Goal: Task Accomplishment & Management: Use online tool/utility

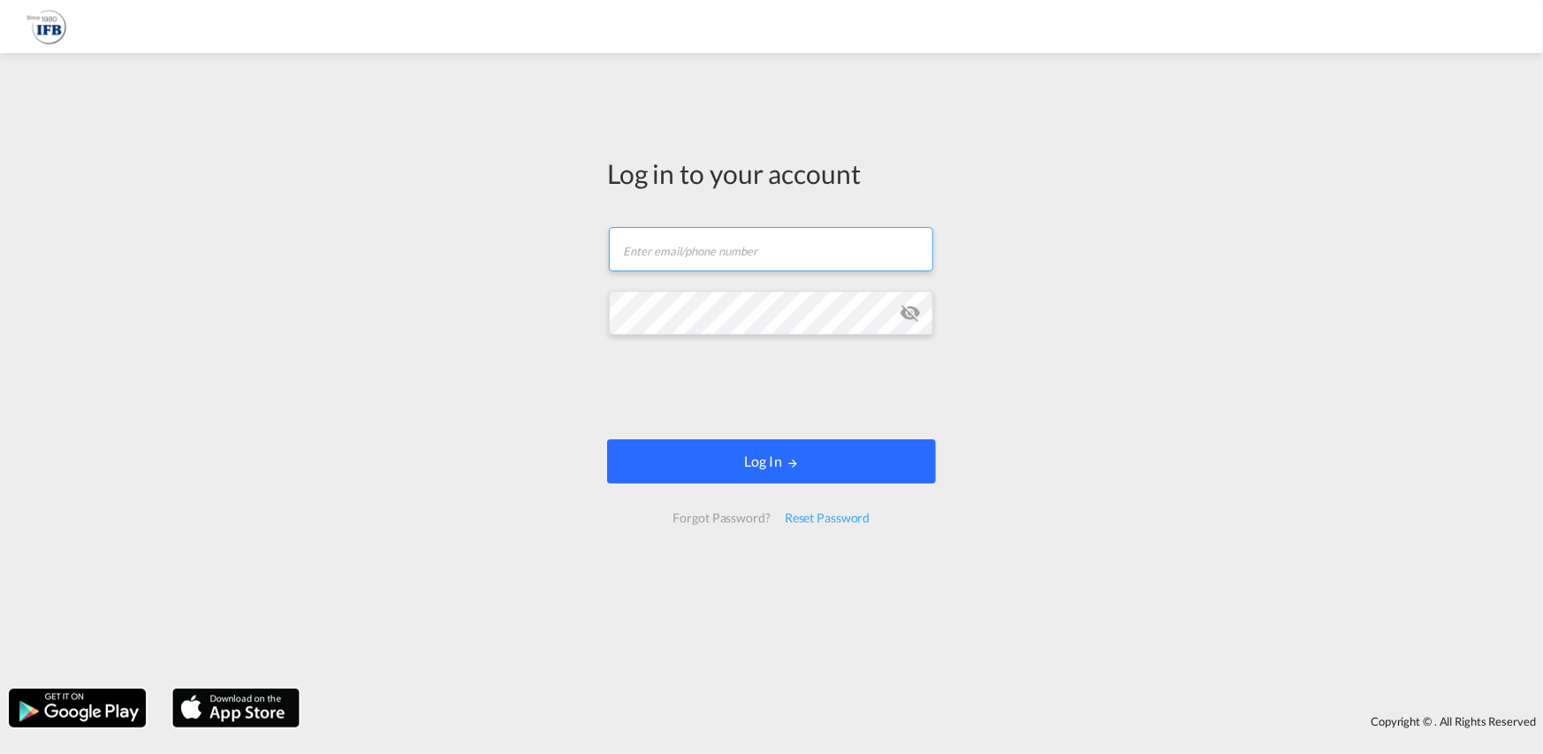
type input "[PERSON_NAME][EMAIL_ADDRESS][PERSON_NAME][DOMAIN_NAME]"
click at [823, 453] on button "Log In" at bounding box center [771, 461] width 329 height 44
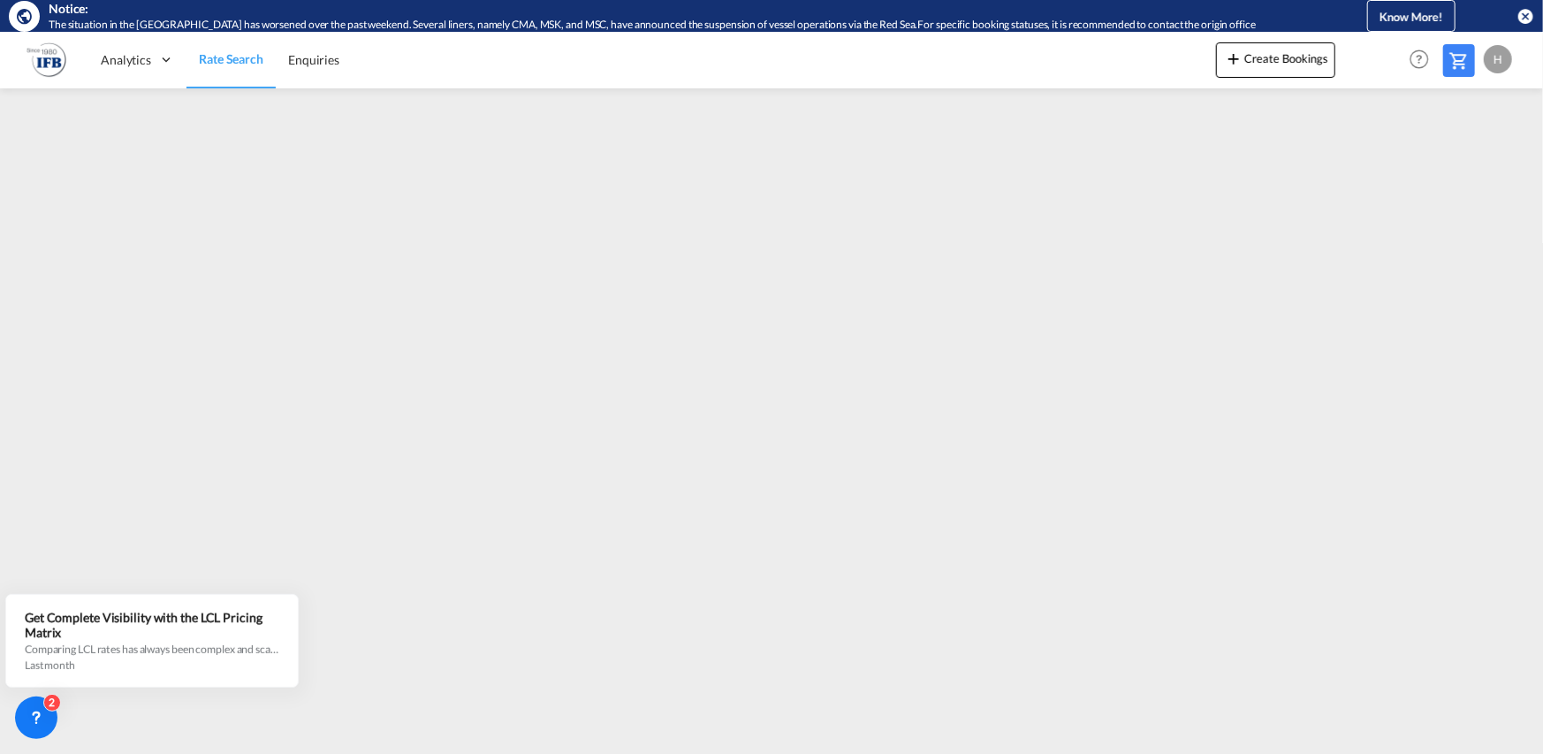
click at [1521, 15] on md-icon "icon-close-circle" at bounding box center [1526, 16] width 18 height 18
